Goal: Find specific page/section: Find specific page/section

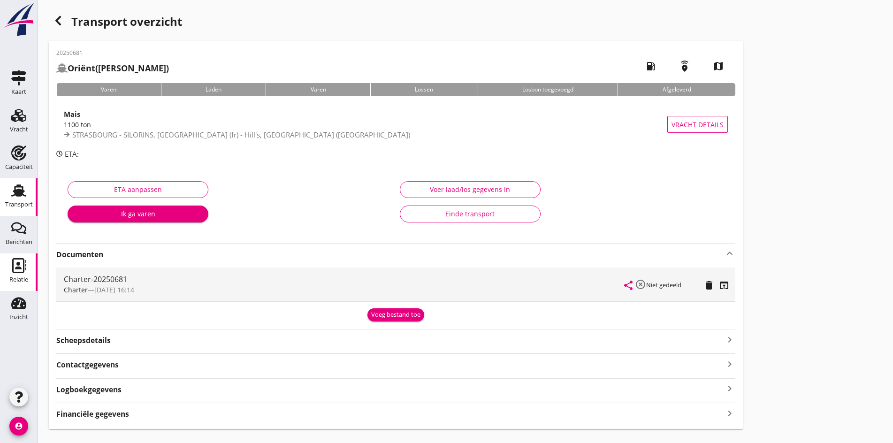
click at [19, 261] on icon "Relatie" at bounding box center [18, 265] width 15 height 15
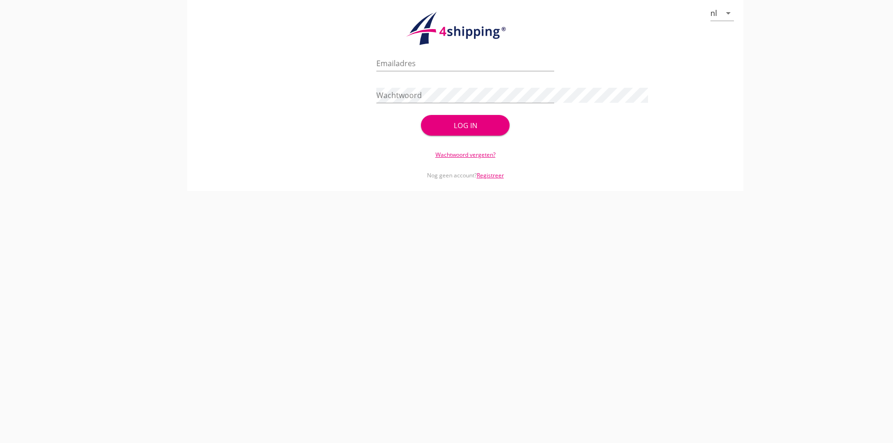
type input "[PERSON_NAME][EMAIL_ADDRESS][DOMAIN_NAME]"
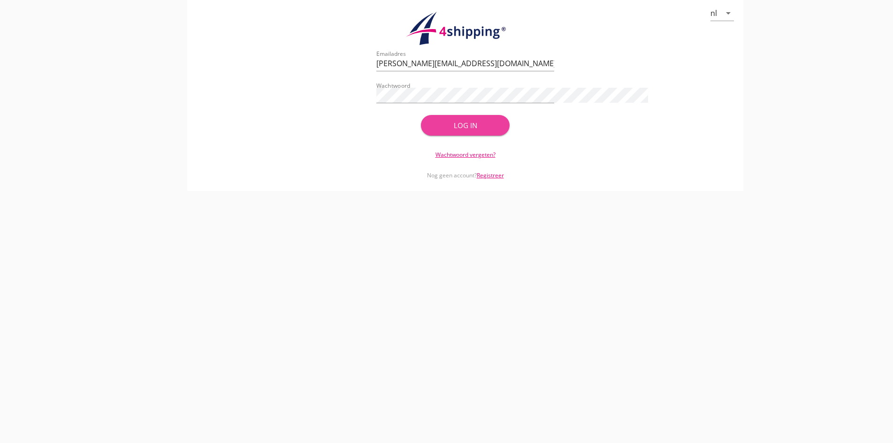
click at [436, 127] on div "Log in" at bounding box center [465, 125] width 59 height 11
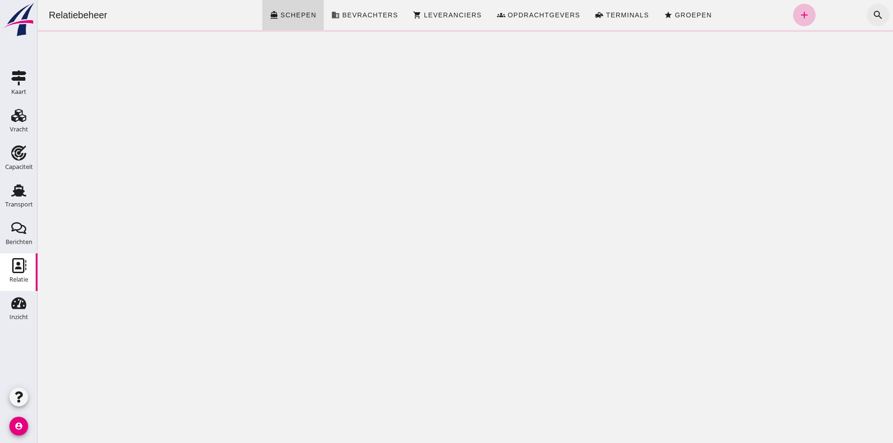
click at [876, 14] on icon "search" at bounding box center [877, 14] width 11 height 11
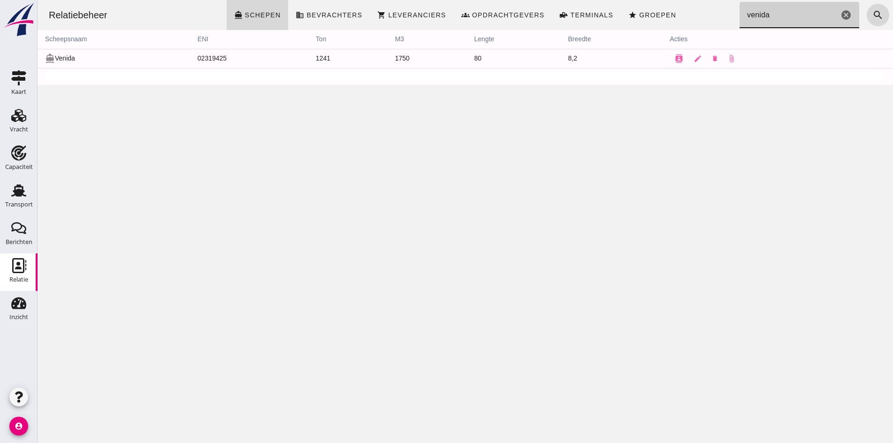
type input "venida"
click at [64, 60] on td "directions_boat Venida" at bounding box center [114, 58] width 152 height 19
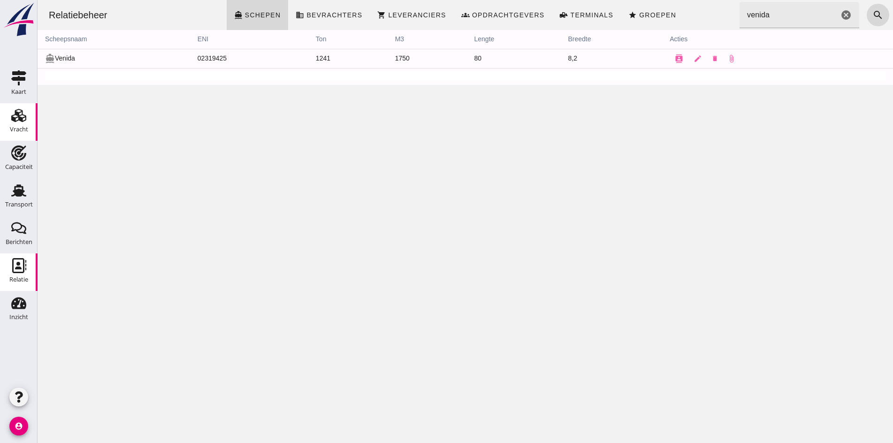
click at [24, 116] on icon "Vracht" at bounding box center [18, 115] width 15 height 15
